Goal: Check status: Check status

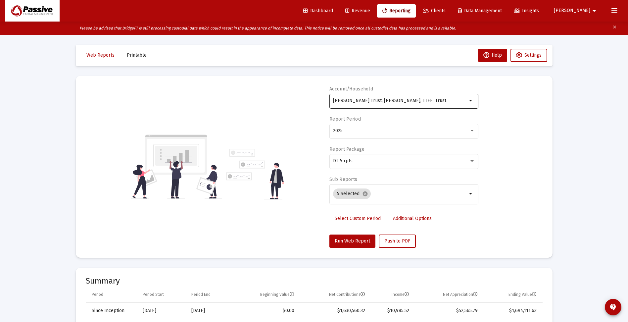
click at [379, 98] on div "[PERSON_NAME] Trust, [PERSON_NAME], TTEE Trust" at bounding box center [400, 100] width 134 height 16
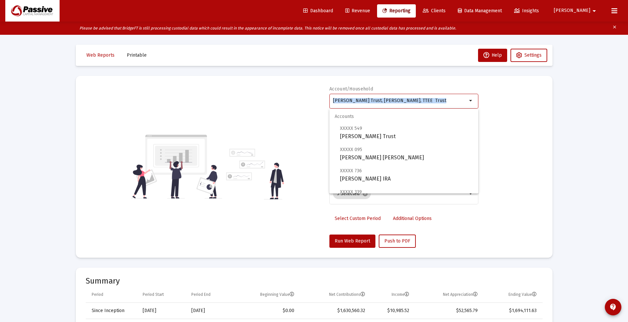
click at [379, 98] on div "[PERSON_NAME] Trust, [PERSON_NAME], TTEE Trust" at bounding box center [400, 100] width 134 height 16
click at [380, 98] on div "[PERSON_NAME] Trust, [PERSON_NAME], TTEE Trust" at bounding box center [400, 100] width 134 height 16
click at [388, 98] on div "[PERSON_NAME] Trust, [PERSON_NAME], TTEE Trust" at bounding box center [400, 100] width 134 height 16
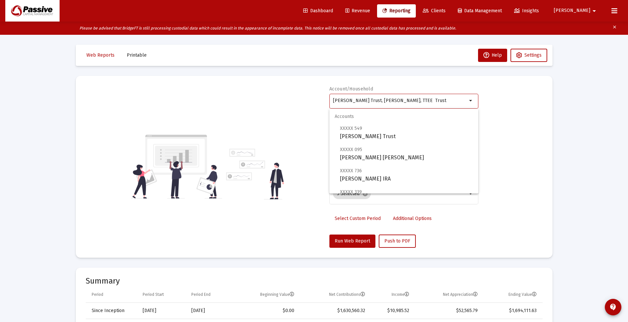
click at [388, 101] on input "[PERSON_NAME] Trust, [PERSON_NAME], TTEE Trust" at bounding box center [400, 100] width 134 height 5
click at [471, 102] on mat-icon "arrow_drop_down" at bounding box center [471, 101] width 8 height 8
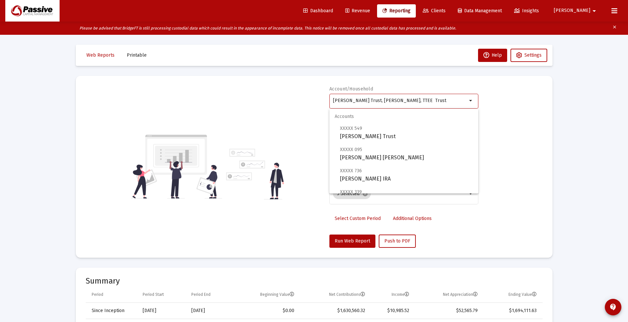
click at [293, 111] on div "Account/Household [PERSON_NAME] Trust, [PERSON_NAME], TTEE Trust arrow_drop_dow…" at bounding box center [314, 167] width 457 height 162
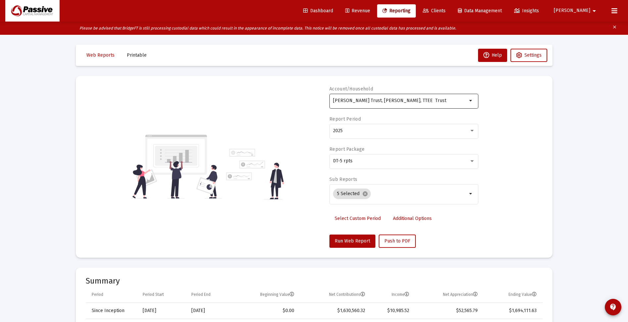
click at [344, 100] on input "[PERSON_NAME] Trust, [PERSON_NAME], TTEE Trust" at bounding box center [400, 100] width 134 height 5
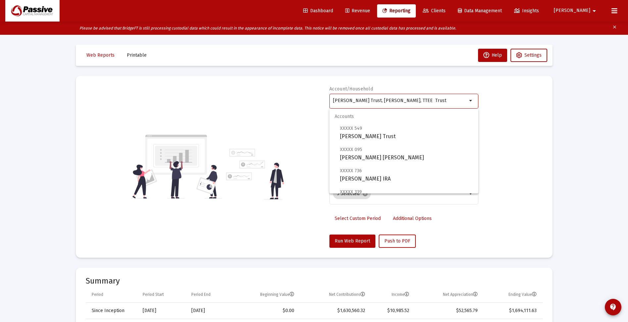
click at [345, 100] on input "[PERSON_NAME] Trust, [PERSON_NAME], TTEE Trust" at bounding box center [400, 100] width 134 height 5
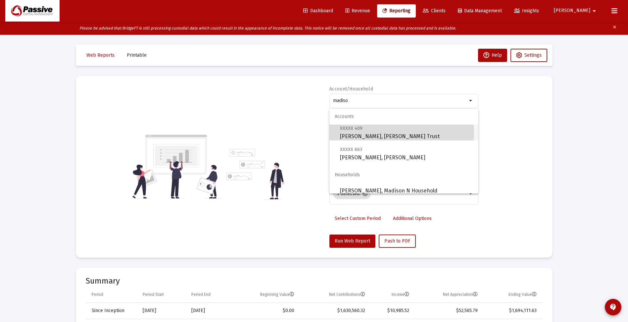
click at [389, 135] on span "XXXXX 409 [PERSON_NAME], [PERSON_NAME] Trust" at bounding box center [406, 132] width 133 height 16
type input "[PERSON_NAME], [PERSON_NAME] Trust"
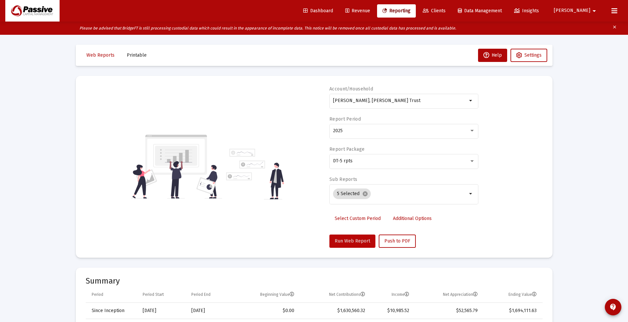
click at [348, 240] on span "Run Web Report" at bounding box center [352, 241] width 35 height 6
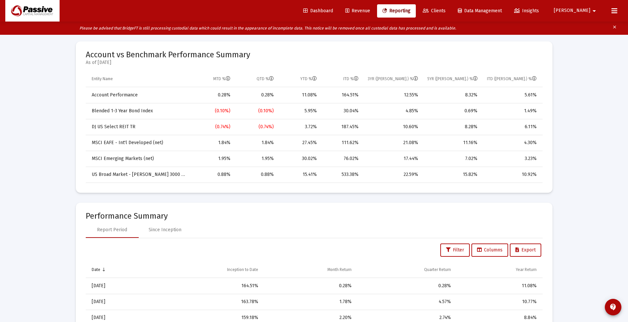
scroll to position [331, 0]
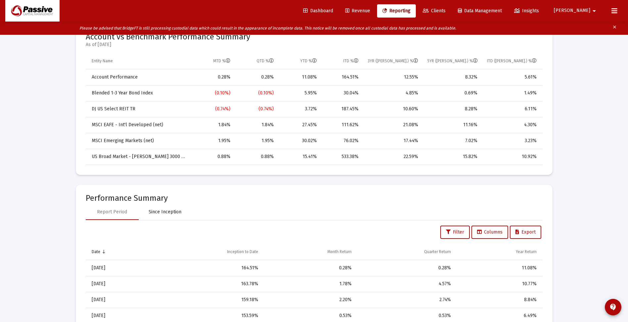
click at [173, 211] on div "Since Inception" at bounding box center [165, 211] width 33 height 7
